Goal: Task Accomplishment & Management: Use online tool/utility

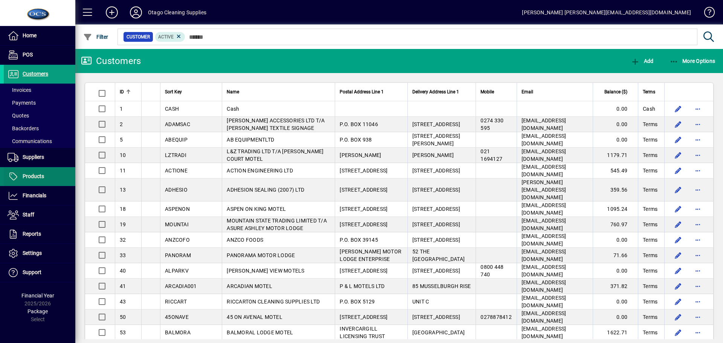
click at [29, 175] on span "Products" at bounding box center [33, 176] width 21 height 6
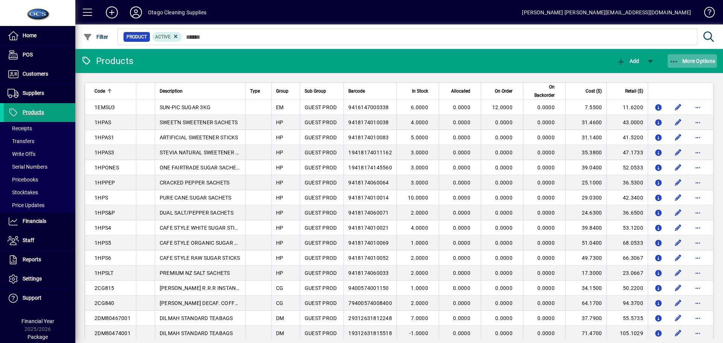
click at [692, 58] on span "More Options" at bounding box center [693, 61] width 46 height 6
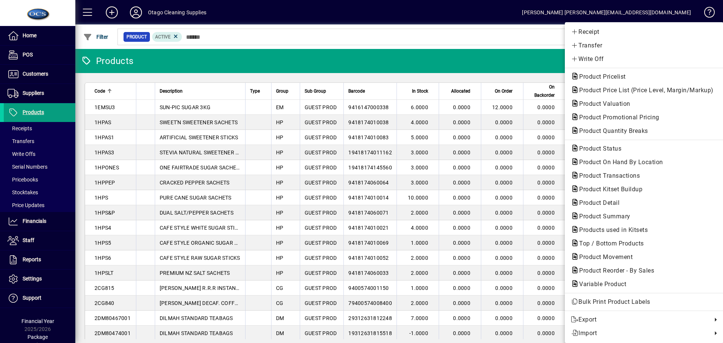
click at [37, 73] on div at bounding box center [361, 171] width 723 height 343
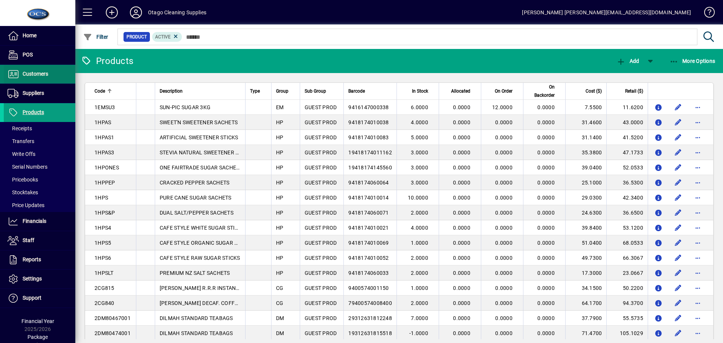
click at [40, 76] on span "Customers" at bounding box center [36, 74] width 26 height 6
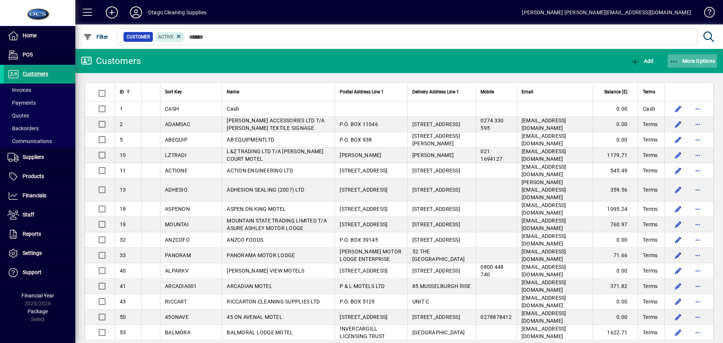
click at [686, 63] on span "More Options" at bounding box center [693, 61] width 46 height 6
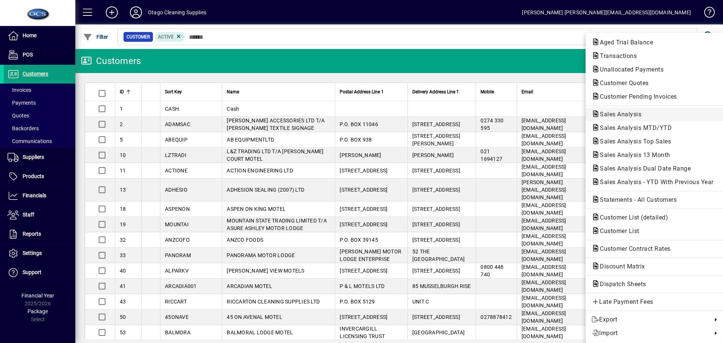
click at [623, 120] on button "Sales Analysis" at bounding box center [655, 115] width 138 height 14
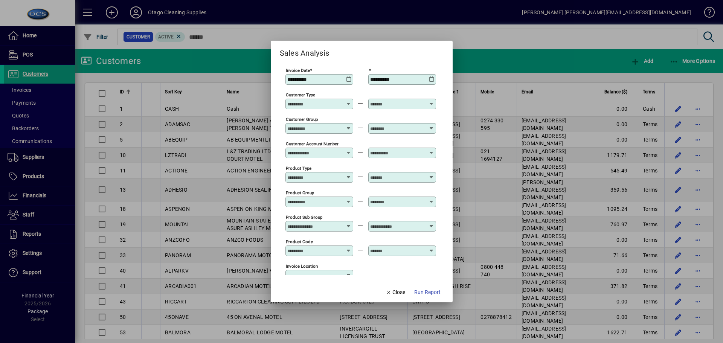
click at [348, 76] on icon at bounding box center [349, 76] width 6 height 0
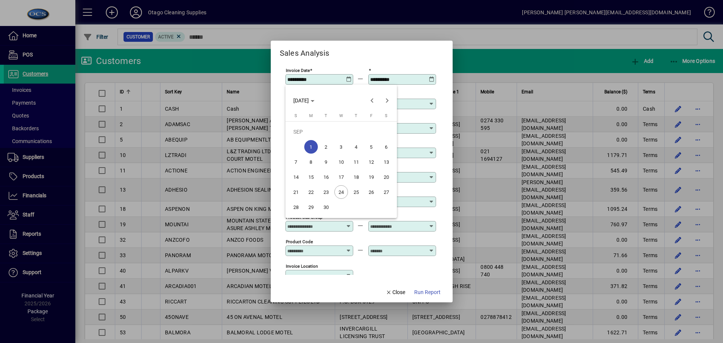
click at [289, 79] on div at bounding box center [361, 171] width 723 height 343
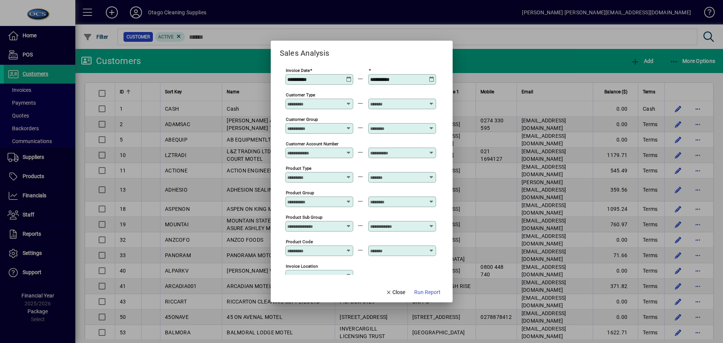
click at [313, 80] on input "**********" at bounding box center [314, 79] width 55 height 6
type input "**********"
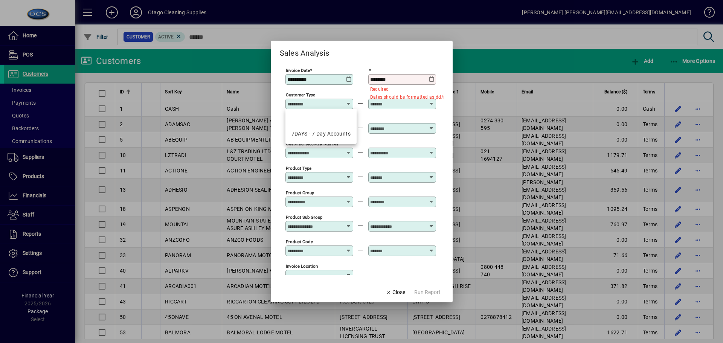
click at [387, 79] on input "********" at bounding box center [397, 79] width 55 height 6
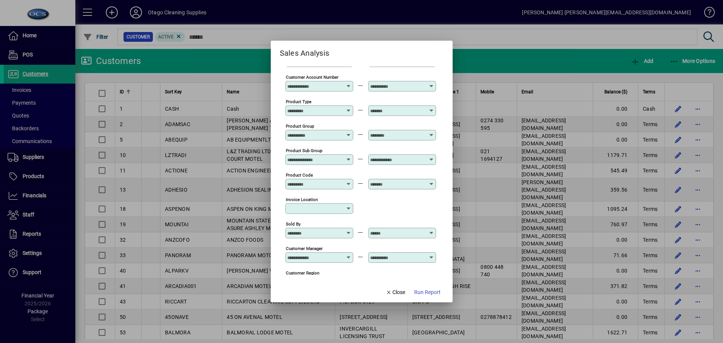
scroll to position [75, 0]
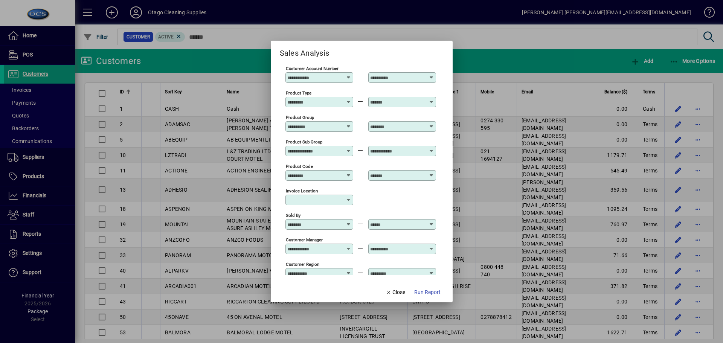
type input "**********"
click at [347, 102] on div at bounding box center [320, 102] width 66 height 6
click at [348, 99] on icon at bounding box center [349, 99] width 6 height 0
click at [350, 124] on icon at bounding box center [349, 124] width 6 height 0
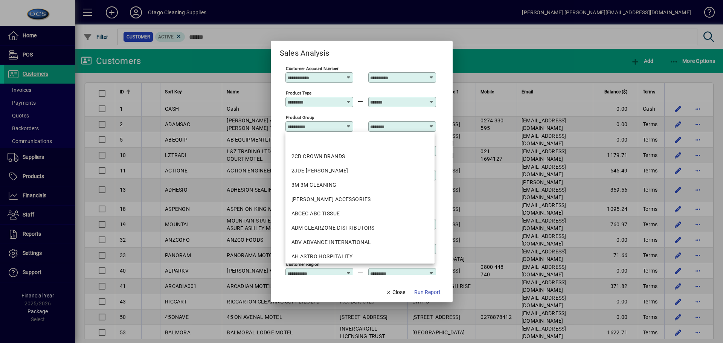
click at [351, 116] on div "Product Group" at bounding box center [320, 123] width 68 height 18
click at [358, 114] on div "Product Group" at bounding box center [361, 126] width 151 height 24
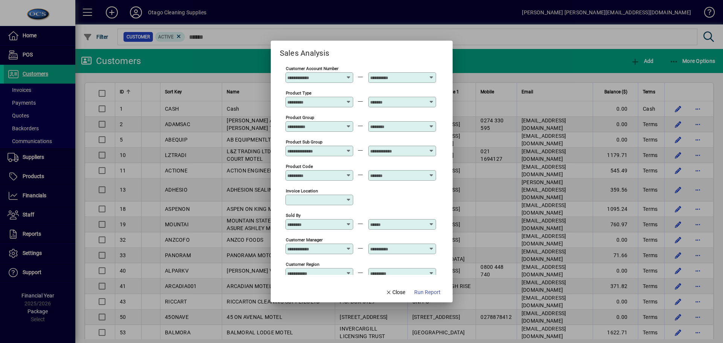
click at [349, 148] on icon at bounding box center [349, 148] width 6 height 0
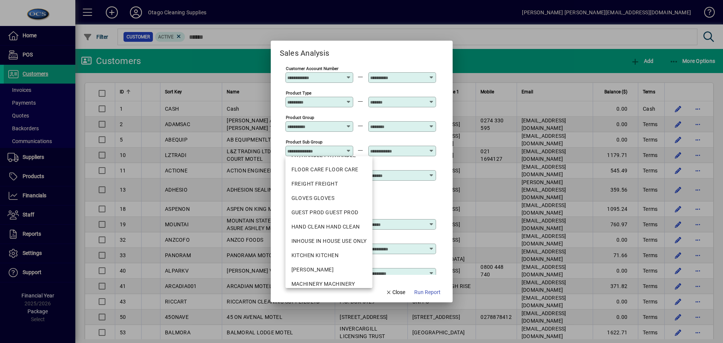
scroll to position [264, 0]
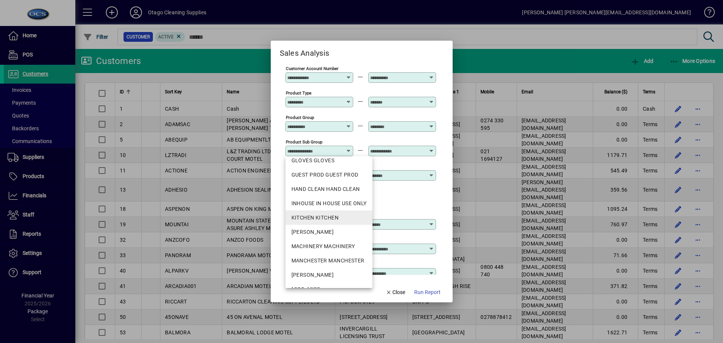
click at [327, 218] on div "KITCHEN KITCHEN" at bounding box center [329, 218] width 75 height 8
type input "**********"
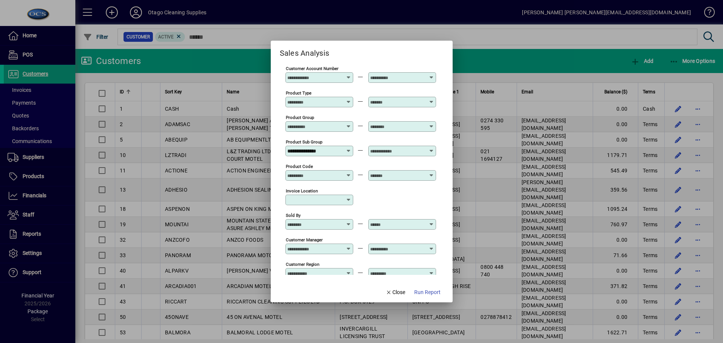
click at [432, 148] on icon at bounding box center [432, 148] width 6 height 0
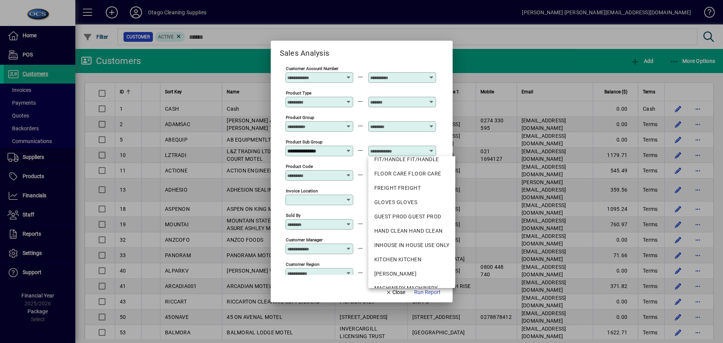
scroll to position [226, 0]
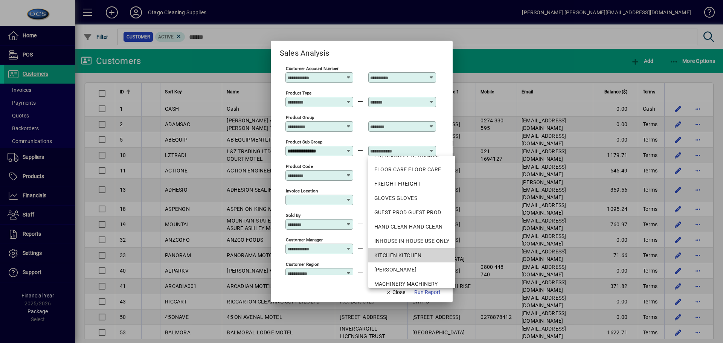
click at [411, 253] on div "KITCHEN KITCHEN" at bounding box center [411, 256] width 75 height 8
type input "**********"
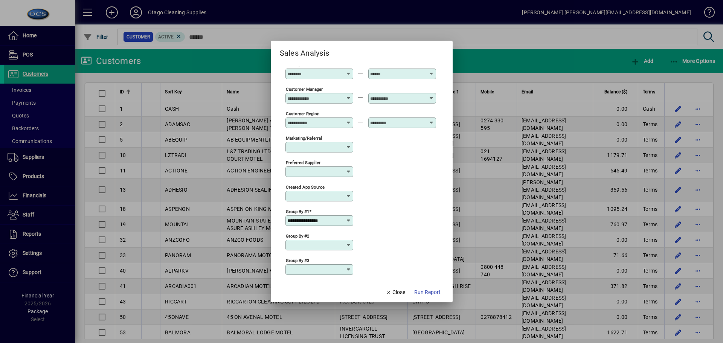
scroll to position [249, 0]
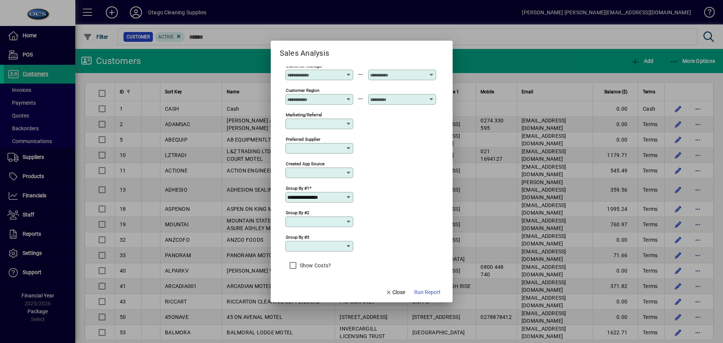
click at [346, 198] on icon at bounding box center [349, 197] width 6 height 6
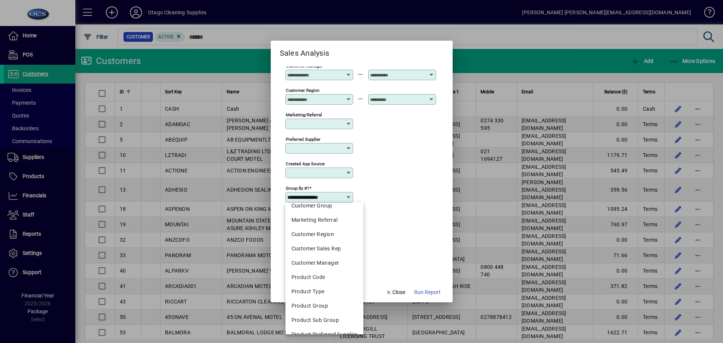
scroll to position [98, 0]
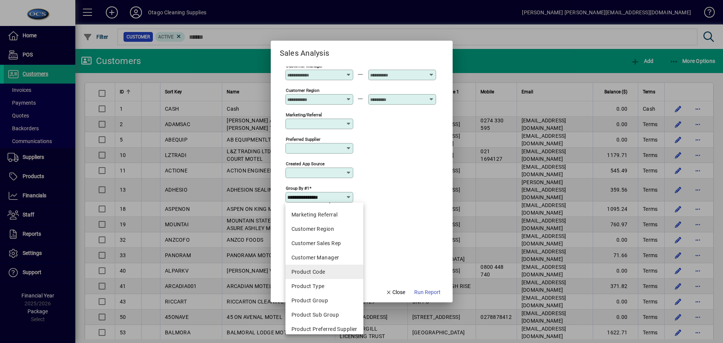
click at [335, 274] on div "Product Code" at bounding box center [325, 272] width 66 height 8
type input "**********"
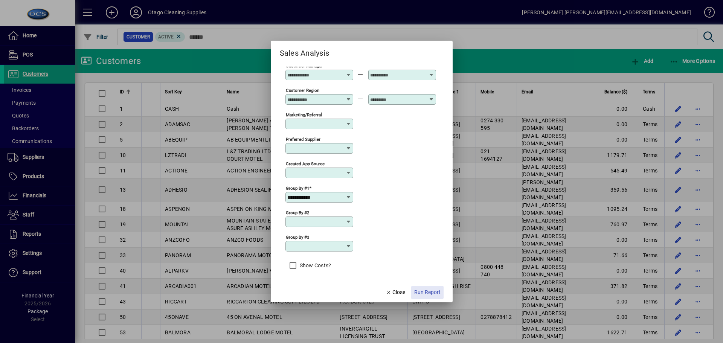
click at [422, 292] on span "Run Report" at bounding box center [427, 293] width 26 height 8
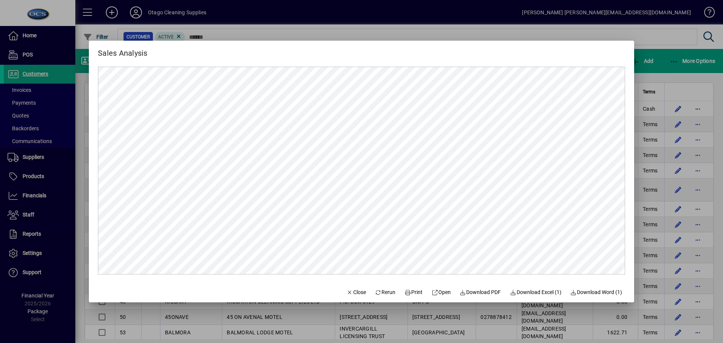
scroll to position [0, 0]
click at [441, 293] on span "Open" at bounding box center [441, 293] width 19 height 8
click at [532, 295] on span "Download Excel (1)" at bounding box center [536, 293] width 52 height 8
click at [353, 291] on span "Close" at bounding box center [357, 293] width 20 height 8
